Goal: Find specific page/section: Find specific page/section

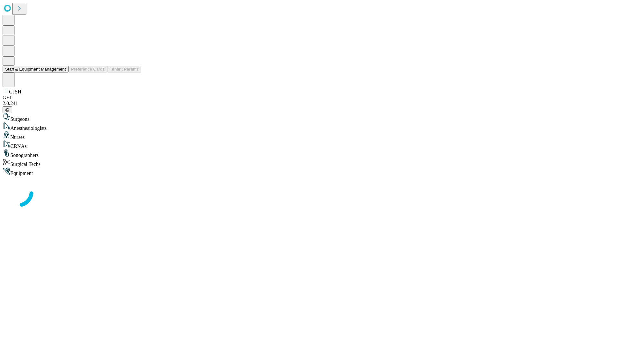
click at [61, 72] on button "Staff & Equipment Management" at bounding box center [36, 69] width 66 height 7
